Goal: Task Accomplishment & Management: Use online tool/utility

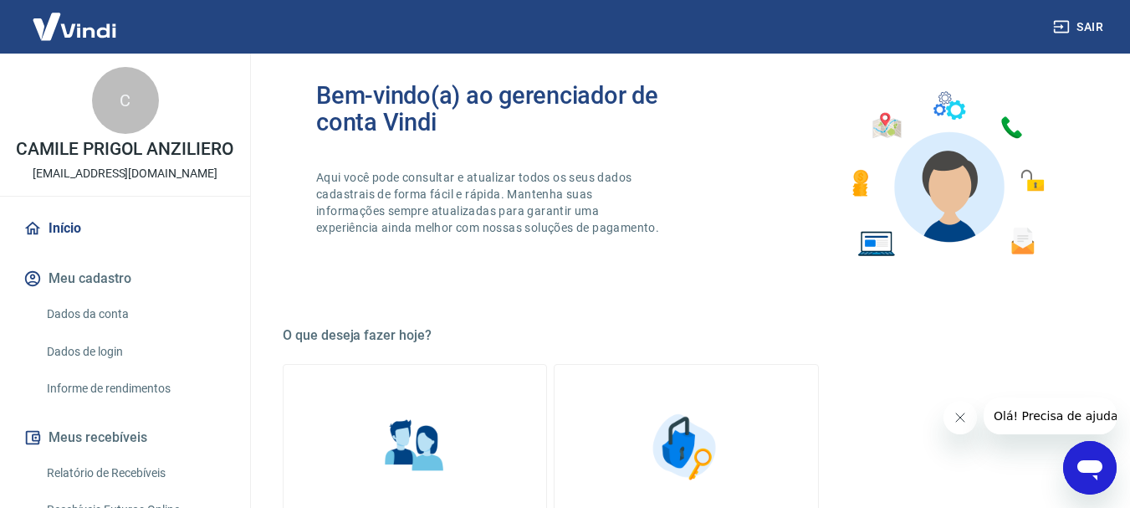
scroll to position [84, 0]
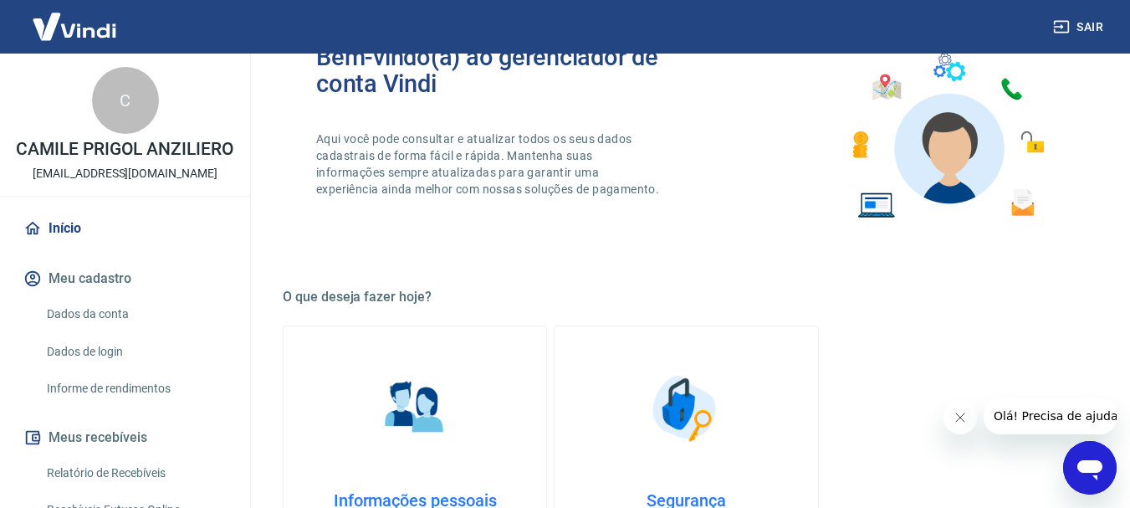
click at [134, 487] on link "Relatório de Recebíveis" at bounding box center [135, 473] width 190 height 34
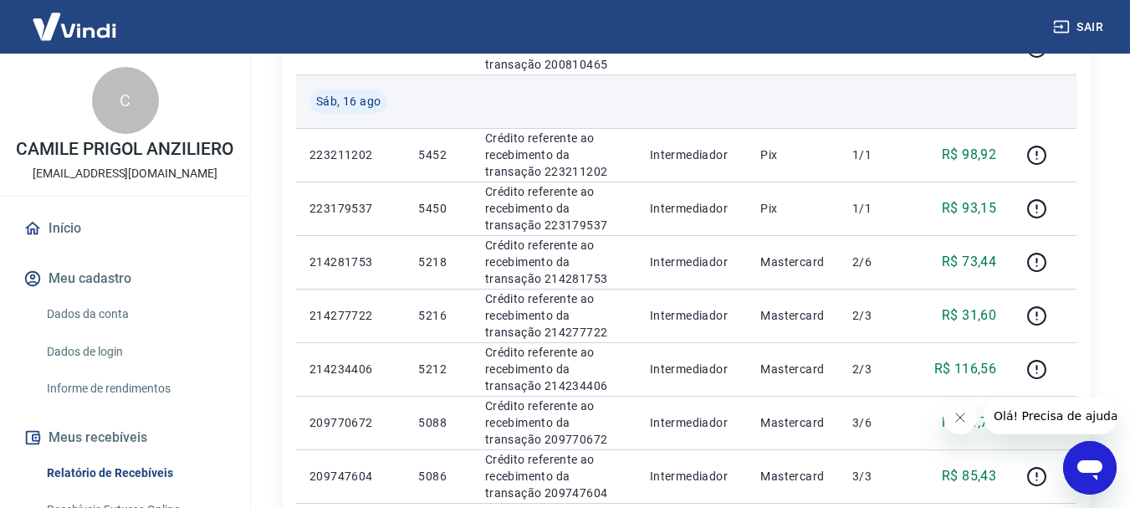
scroll to position [1087, 0]
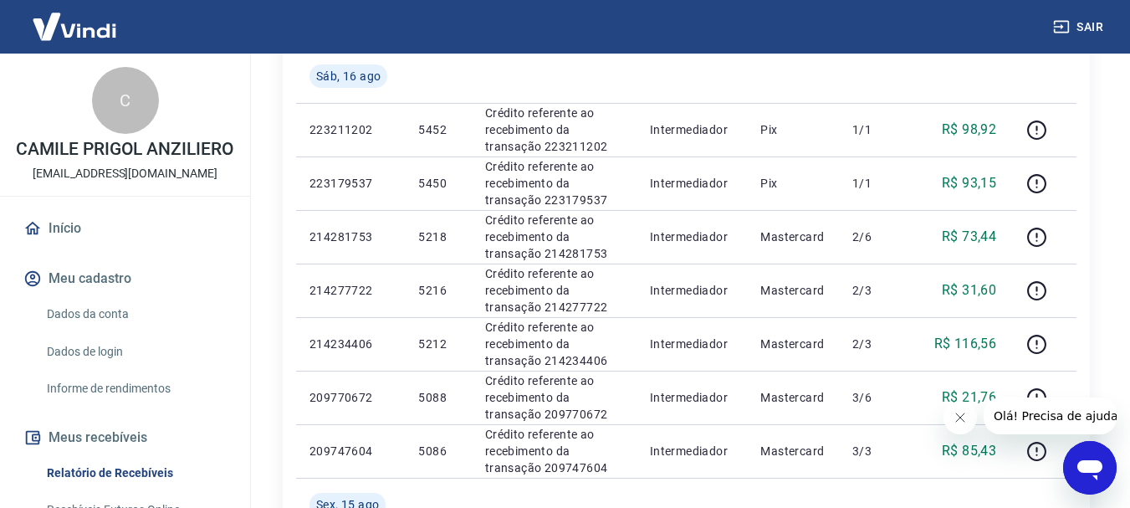
click at [961, 413] on icon "Fechar mensagem da empresa" at bounding box center [958, 417] width 13 height 13
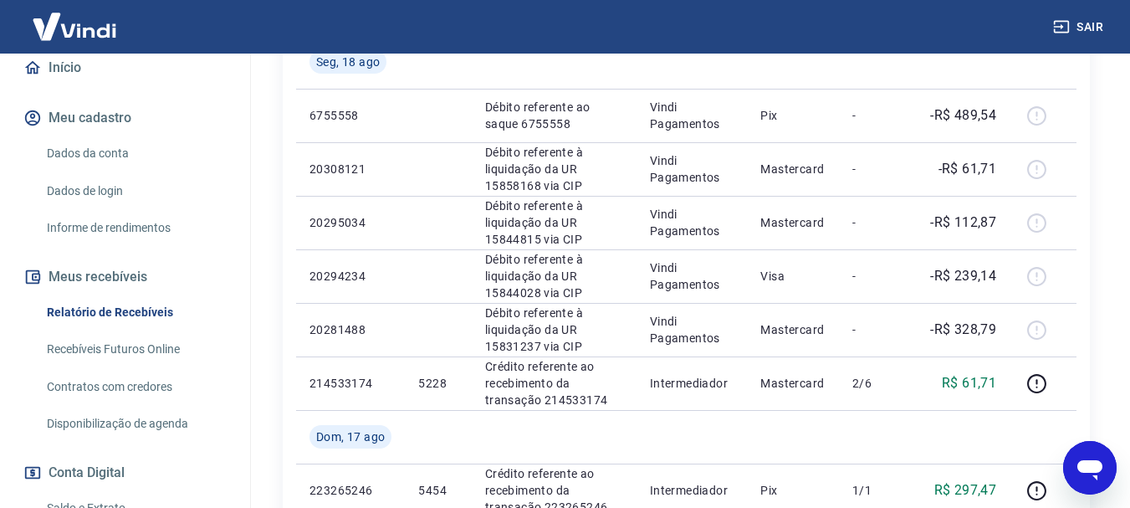
scroll to position [167, 0]
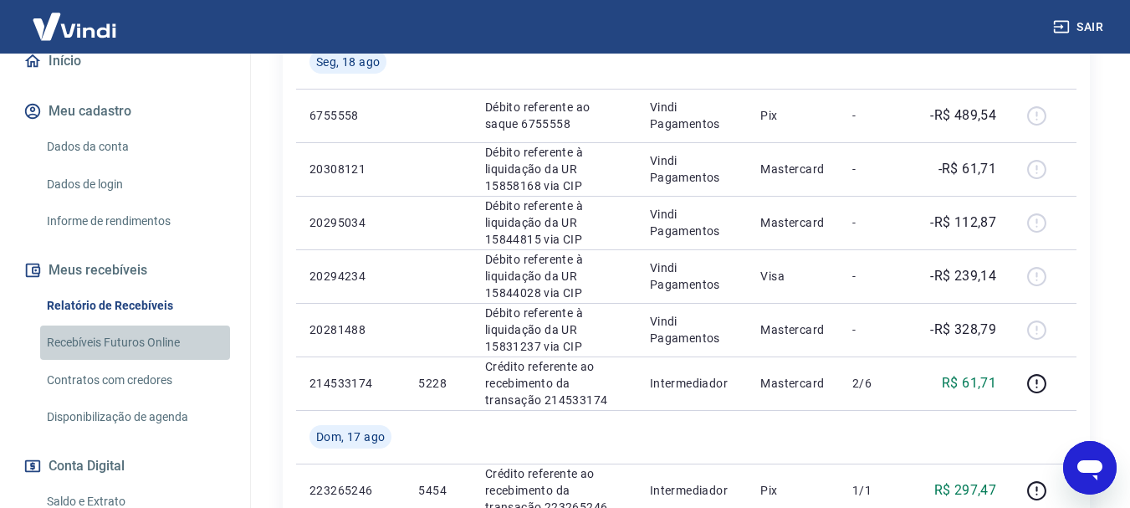
click at [156, 360] on link "Recebíveis Futuros Online" at bounding box center [135, 342] width 190 height 34
